Goal: Find specific page/section: Find specific page/section

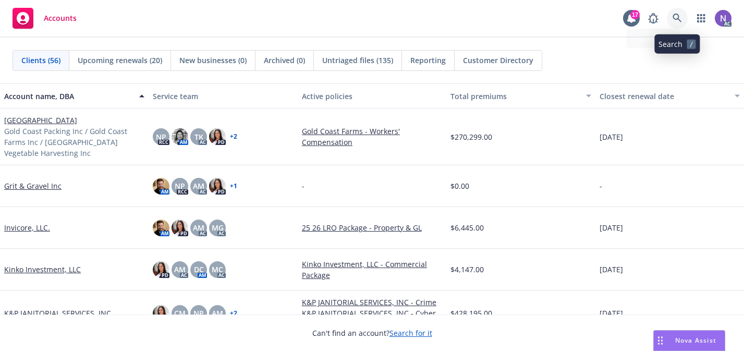
click at [678, 21] on icon at bounding box center [676, 18] width 9 height 9
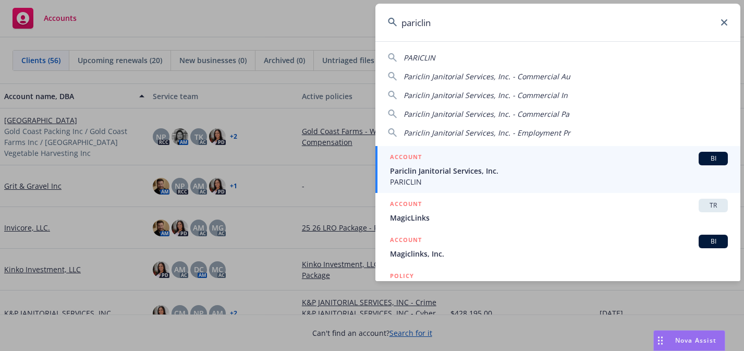
type input "pariclin"
click at [574, 174] on span "Pariclin Janitorial Services, Inc." at bounding box center [559, 170] width 338 height 11
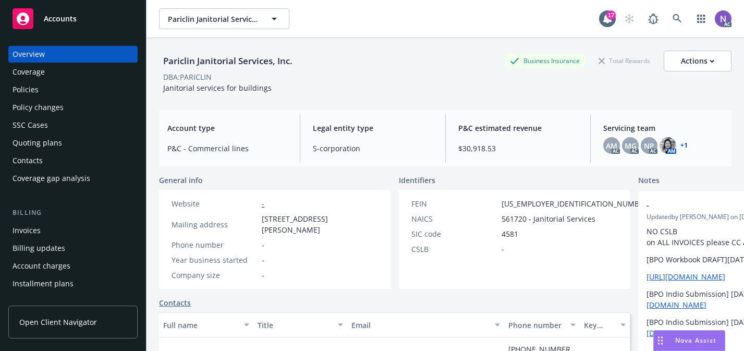
click at [112, 99] on div "Policy changes" at bounding box center [73, 107] width 121 height 17
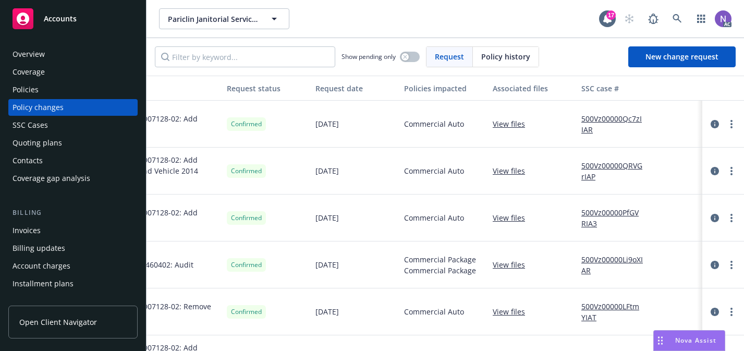
scroll to position [0, 169]
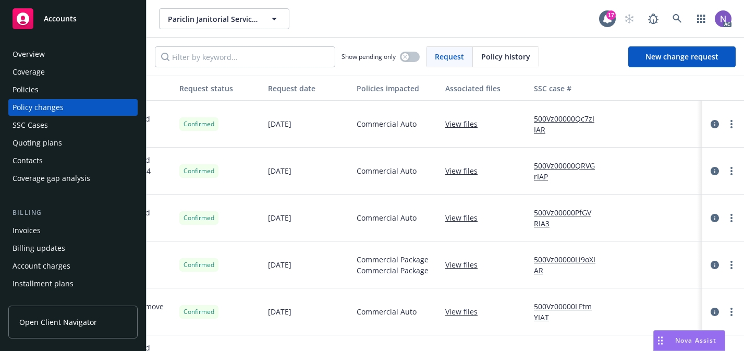
click at [584, 164] on link "500Vz00000QRVGrIAP" at bounding box center [569, 171] width 70 height 22
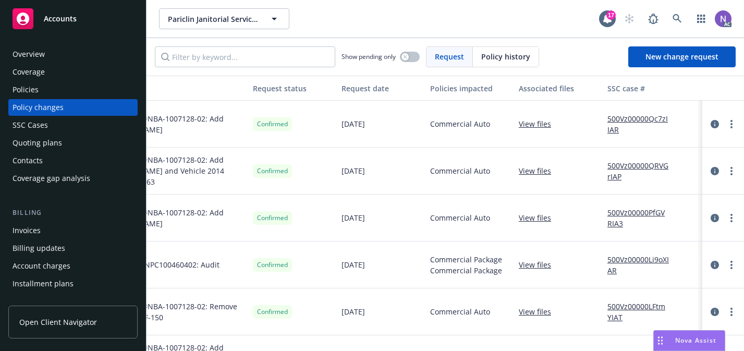
scroll to position [0, 0]
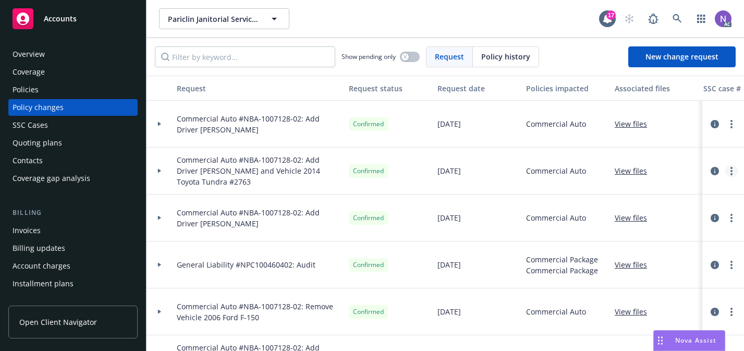
click at [728, 172] on link "more" at bounding box center [731, 171] width 13 height 13
click at [157, 173] on div at bounding box center [159, 170] width 26 height 47
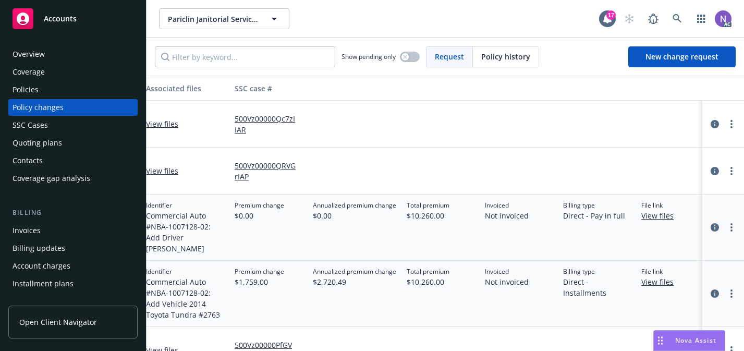
scroll to position [0, 481]
